Goal: Task Accomplishment & Management: Complete application form

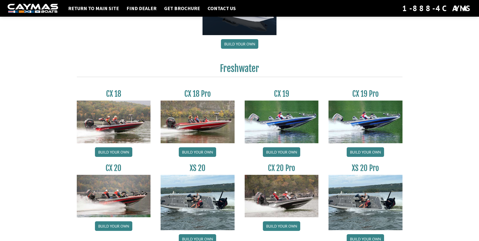
scroll to position [379, 0]
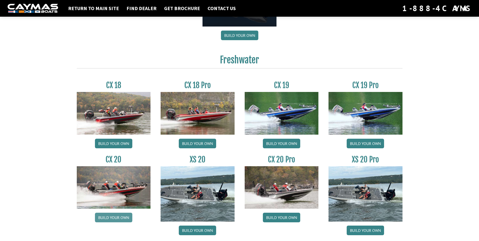
click at [110, 220] on link "Build your own" at bounding box center [113, 218] width 37 height 10
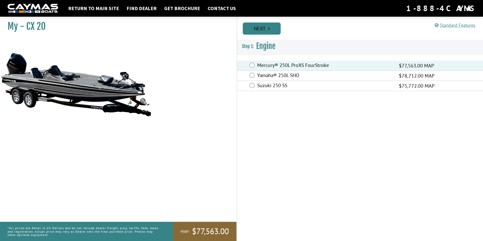
click at [264, 29] on link "Next" at bounding box center [262, 28] width 38 height 12
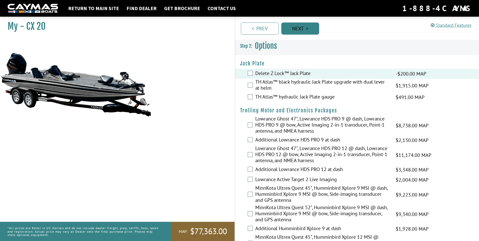
click at [309, 29] on link "Next" at bounding box center [300, 28] width 38 height 12
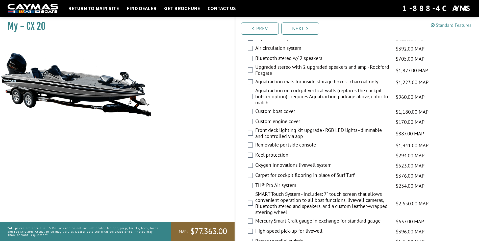
scroll to position [576, 0]
click at [302, 29] on link "Next" at bounding box center [300, 28] width 38 height 12
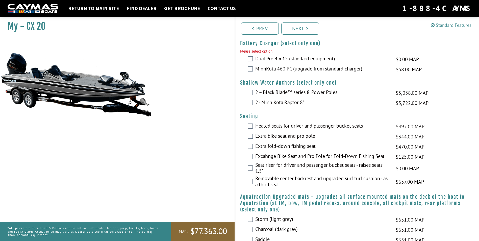
scroll to position [349, 0]
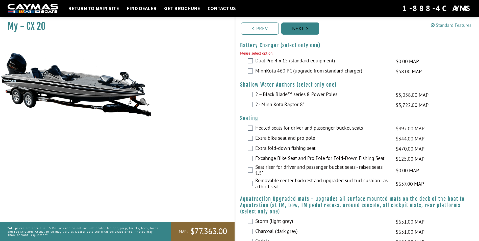
click at [304, 29] on link "Next" at bounding box center [300, 28] width 38 height 12
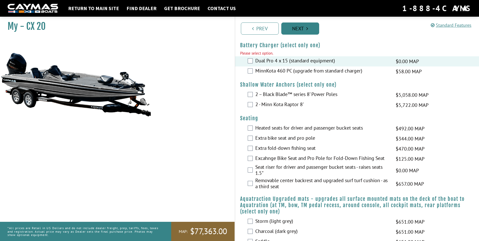
click at [304, 31] on link "Next" at bounding box center [300, 28] width 38 height 12
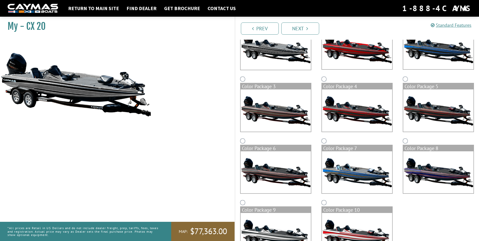
scroll to position [94, 0]
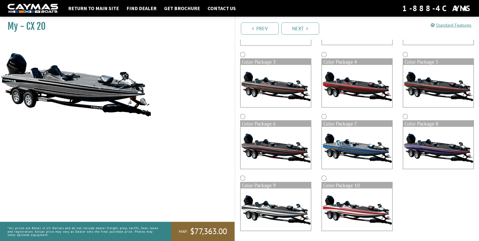
click at [265, 146] on img at bounding box center [276, 148] width 70 height 42
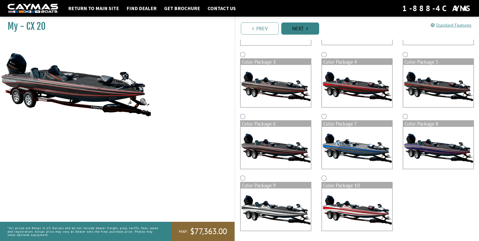
click at [302, 31] on link "Next" at bounding box center [300, 28] width 38 height 12
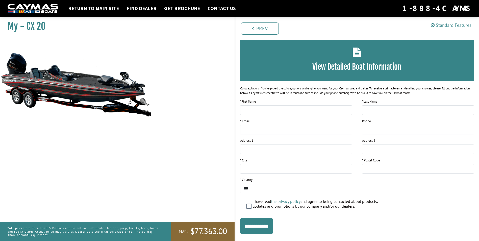
scroll to position [0, 0]
